Goal: Ask a question

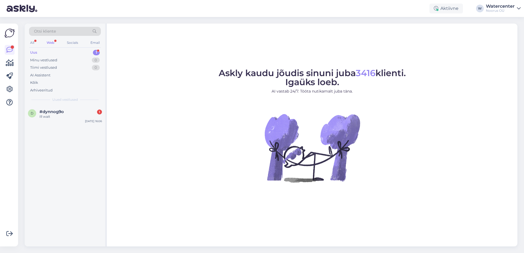
click at [64, 52] on div "Uus 1" at bounding box center [65, 53] width 72 height 8
click at [60, 120] on div "d #dynnog9o 1 Ill wait [DATE] 16:06" at bounding box center [65, 116] width 81 height 20
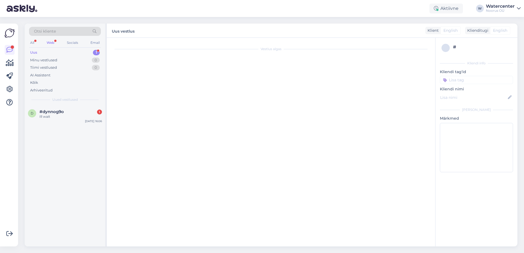
scroll to position [17, 0]
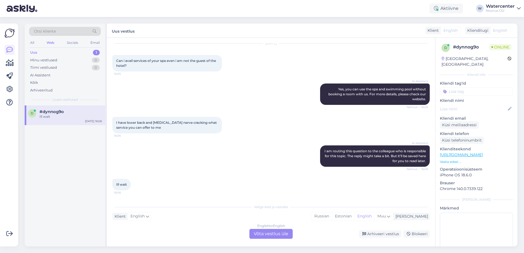
drag, startPoint x: 117, startPoint y: 60, endPoint x: 129, endPoint y: 68, distance: 14.2
click at [129, 68] on div "Can i avail services of your spa even i am not the guest of the hotel? 16:05" at bounding box center [167, 63] width 110 height 16
copy span "Can i avail services of your spa even i am not the guest of the hotel?"
drag, startPoint x: 117, startPoint y: 120, endPoint x: 152, endPoint y: 130, distance: 36.7
click at [152, 130] on div "I have lower back and [MEDICAL_DATA] nerve cracking what service you can offer …" at bounding box center [167, 125] width 110 height 16
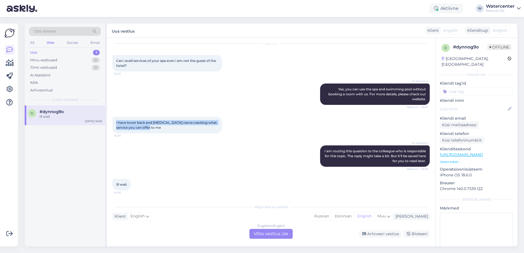
copy span "I have lower back and [MEDICAL_DATA] nerve cracking what service you can offer …"
click at [238, 185] on div "Ill wait 16:06" at bounding box center [271, 185] width 318 height 24
click at [262, 233] on div "English to English Võta vestlus üle" at bounding box center [271, 234] width 43 height 10
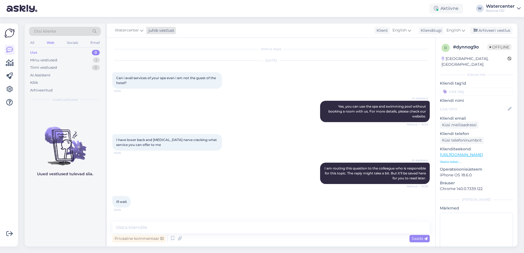
click at [140, 32] on icon at bounding box center [141, 30] width 3 height 6
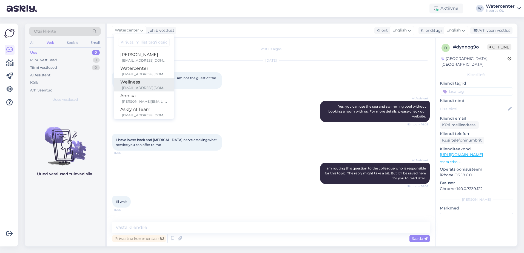
click at [152, 85] on div "Wellness" at bounding box center [143, 82] width 47 height 7
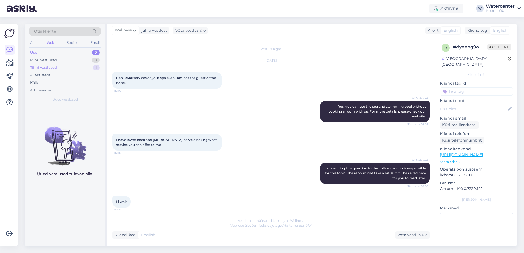
click at [56, 69] on div "Tiimi vestlused" at bounding box center [43, 67] width 27 height 5
